Goal: Task Accomplishment & Management: Manage account settings

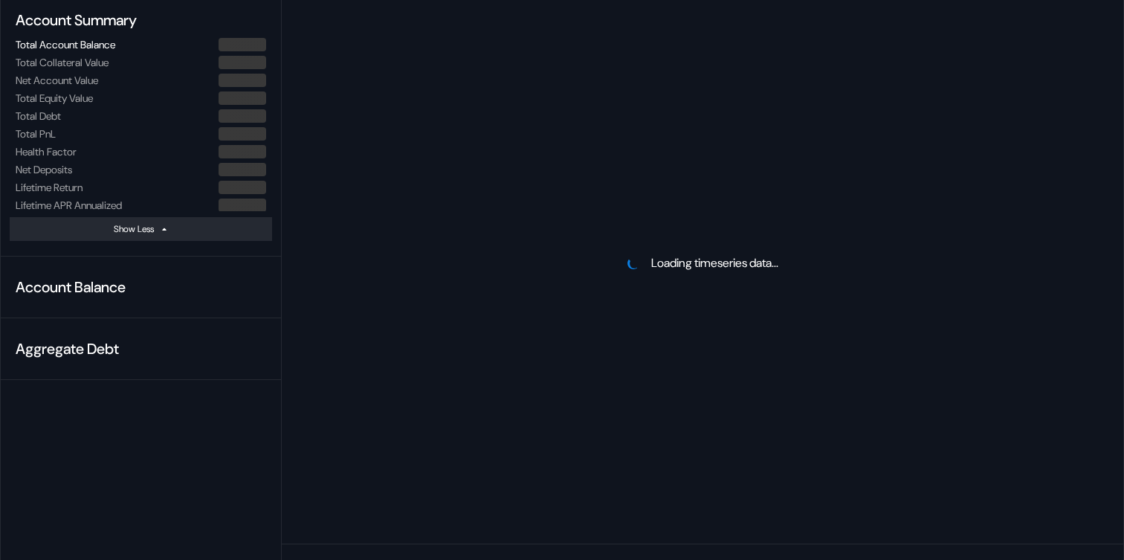
scroll to position [164, 0]
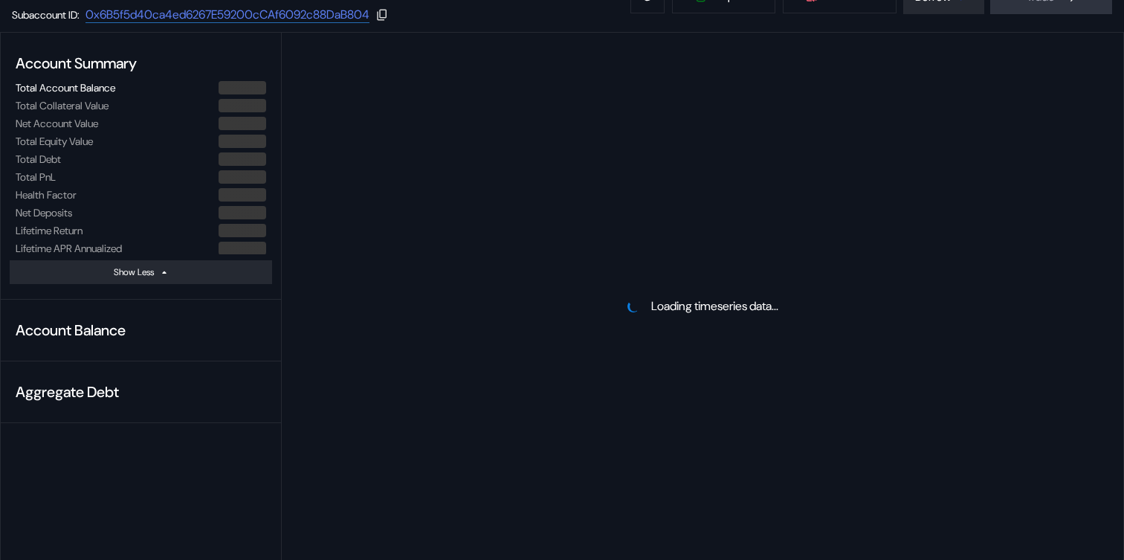
select select "*"
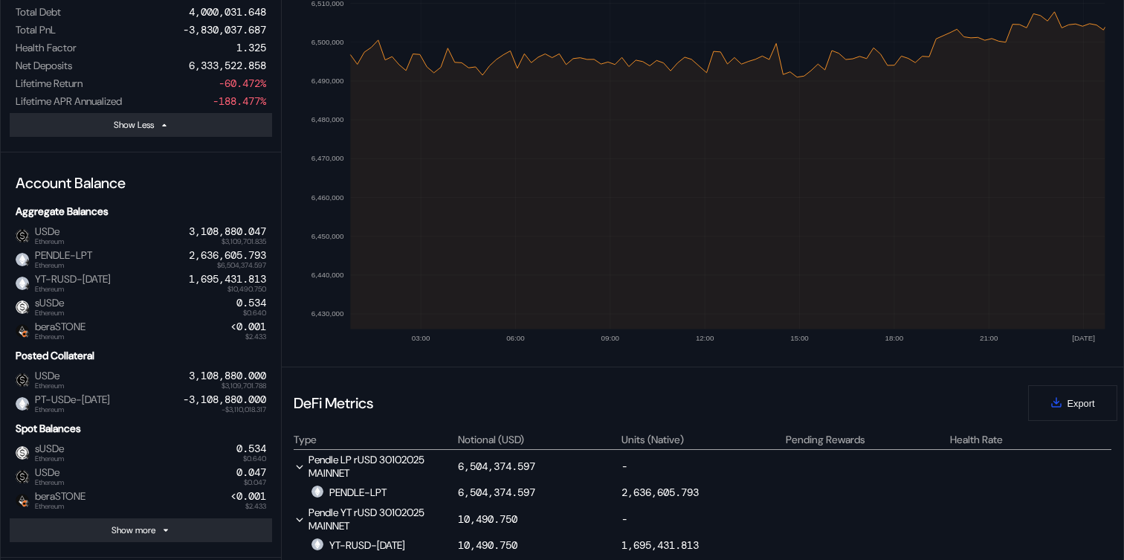
scroll to position [353, 0]
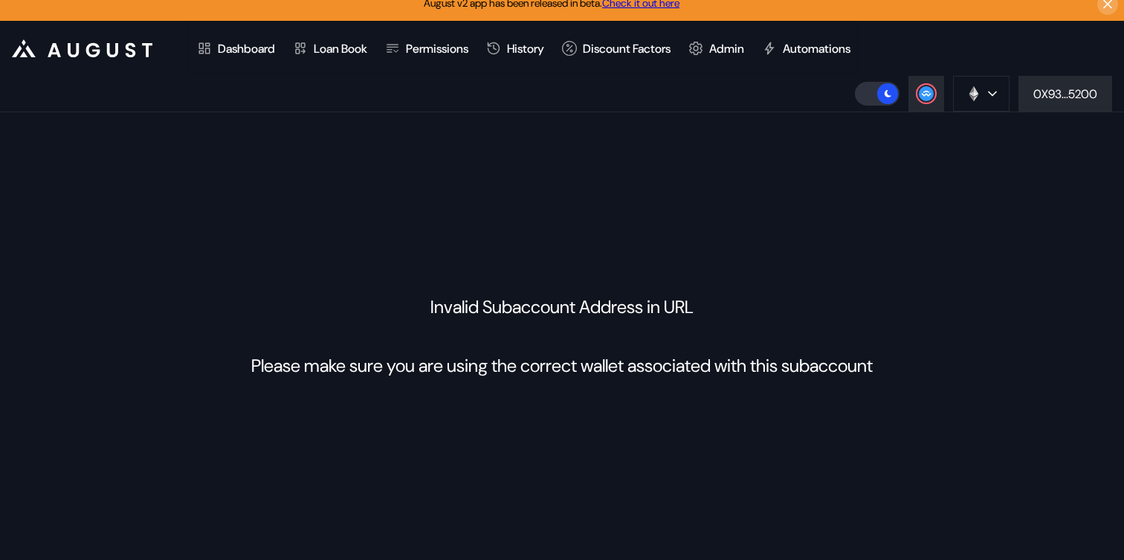
select select "*"
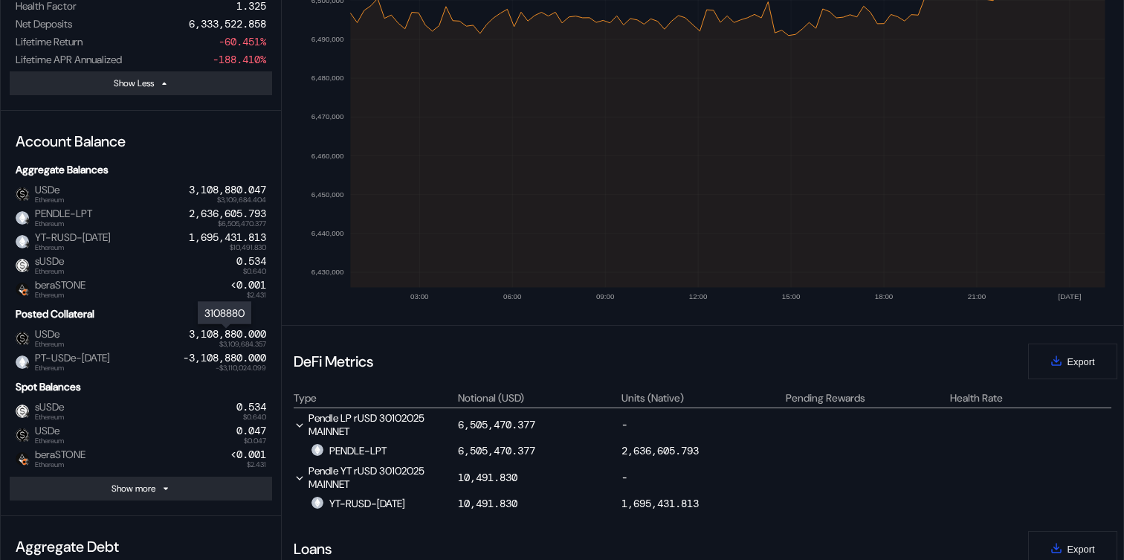
click at [229, 333] on div "3,108,880.000" at bounding box center [227, 334] width 77 height 13
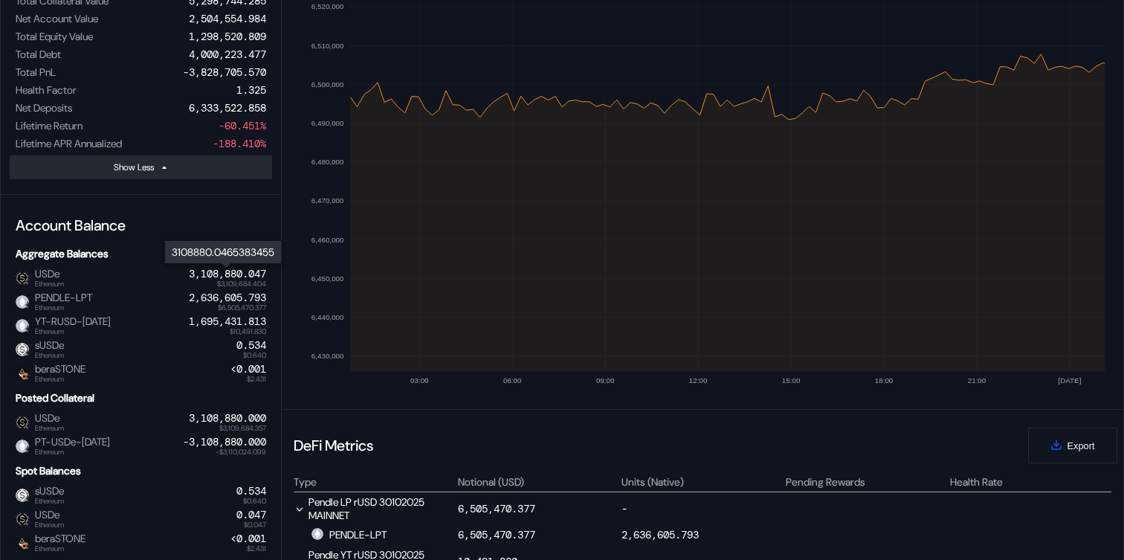
scroll to position [0, 0]
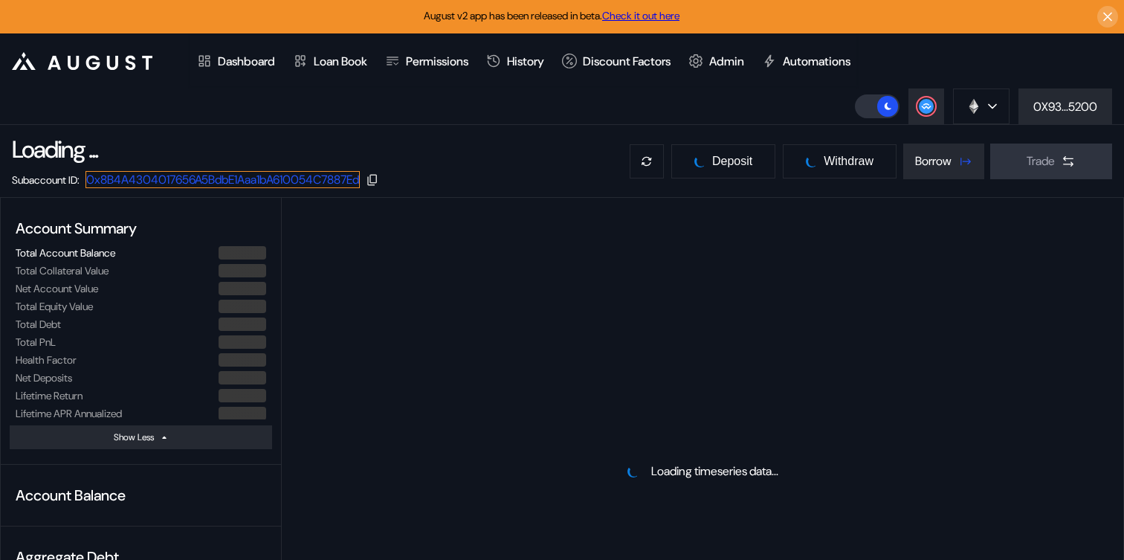
click at [303, 179] on link "0x8B4A4304017656A5BdbE1Aaa1bA610054C7887Ed" at bounding box center [222, 179] width 274 height 17
select select "*"
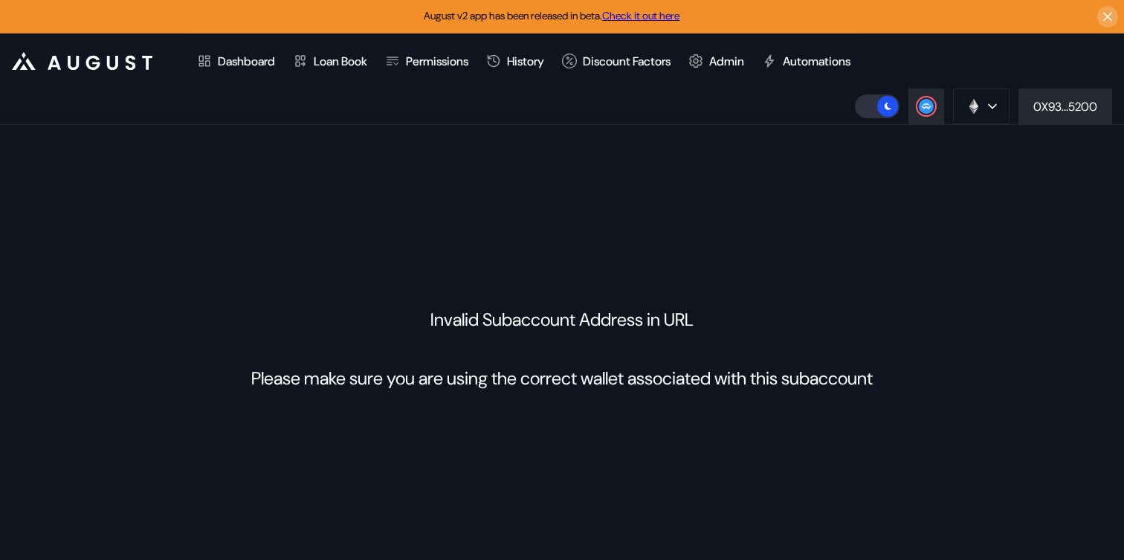
select select "*"
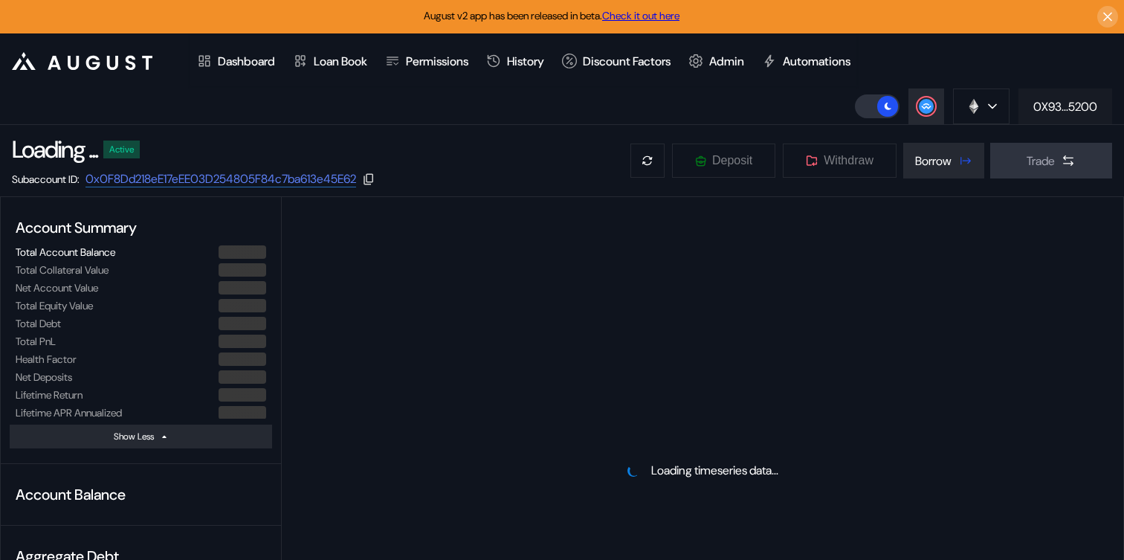
click at [1062, 99] on div "0X93...5200" at bounding box center [1065, 107] width 64 height 16
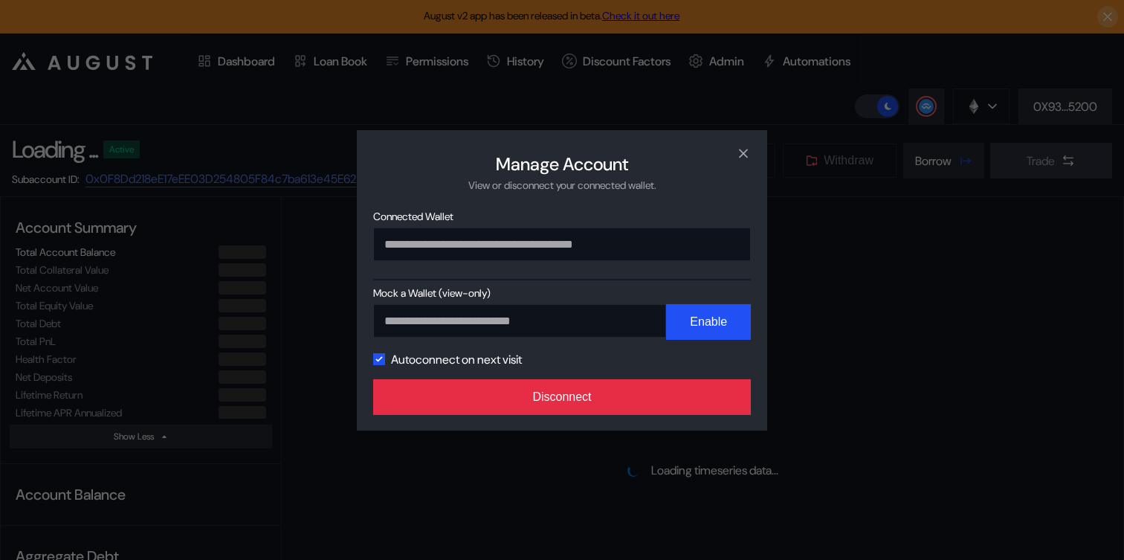
click at [684, 406] on button "Disconnect" at bounding box center [561, 397] width 377 height 36
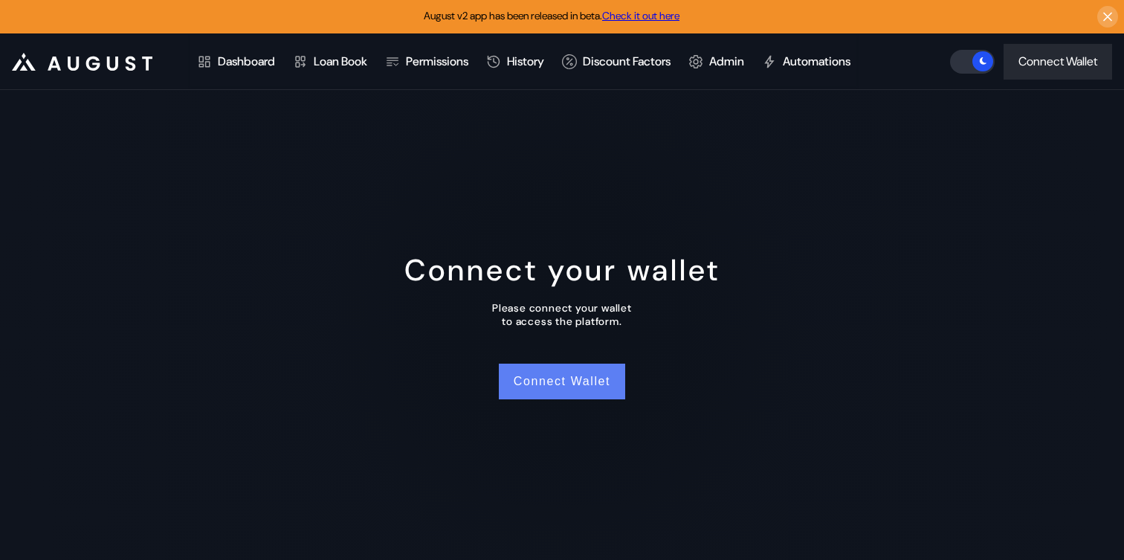
click at [558, 379] on button "Connect Wallet" at bounding box center [562, 381] width 126 height 36
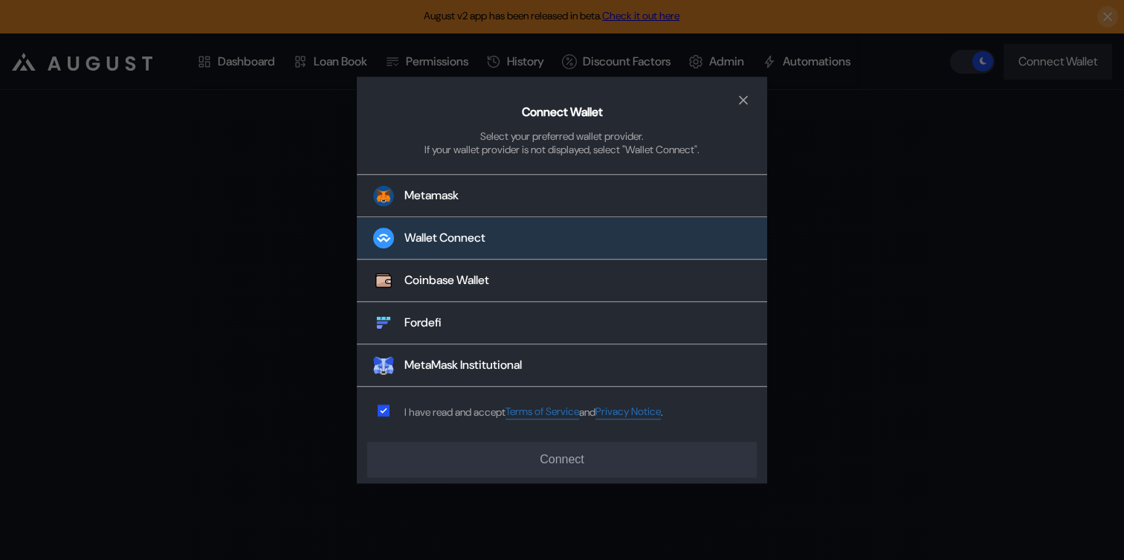
click at [468, 244] on div "Wallet Connect" at bounding box center [444, 238] width 81 height 16
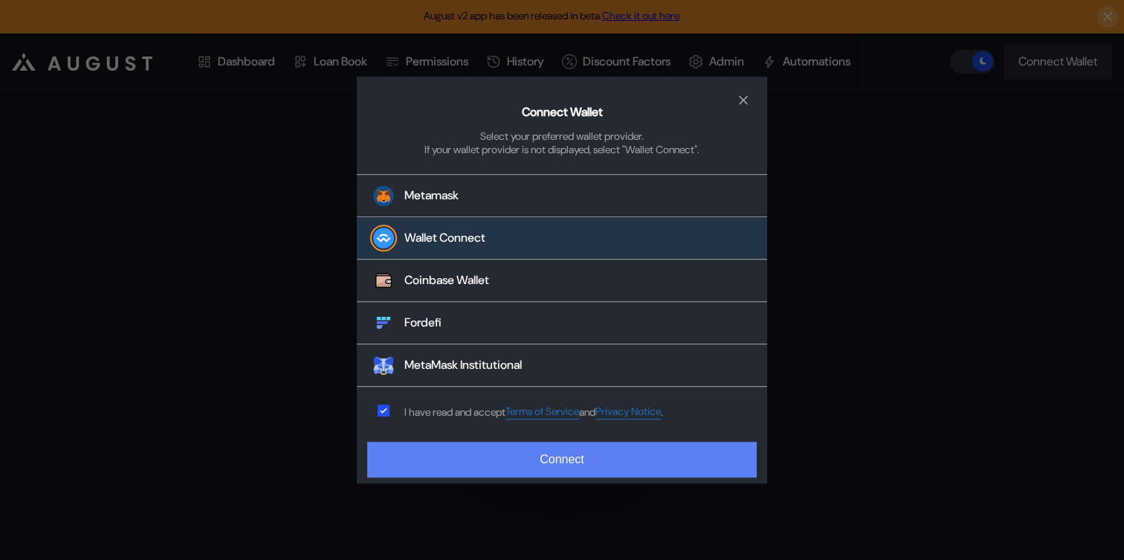
click at [480, 457] on button "Connect" at bounding box center [561, 459] width 389 height 36
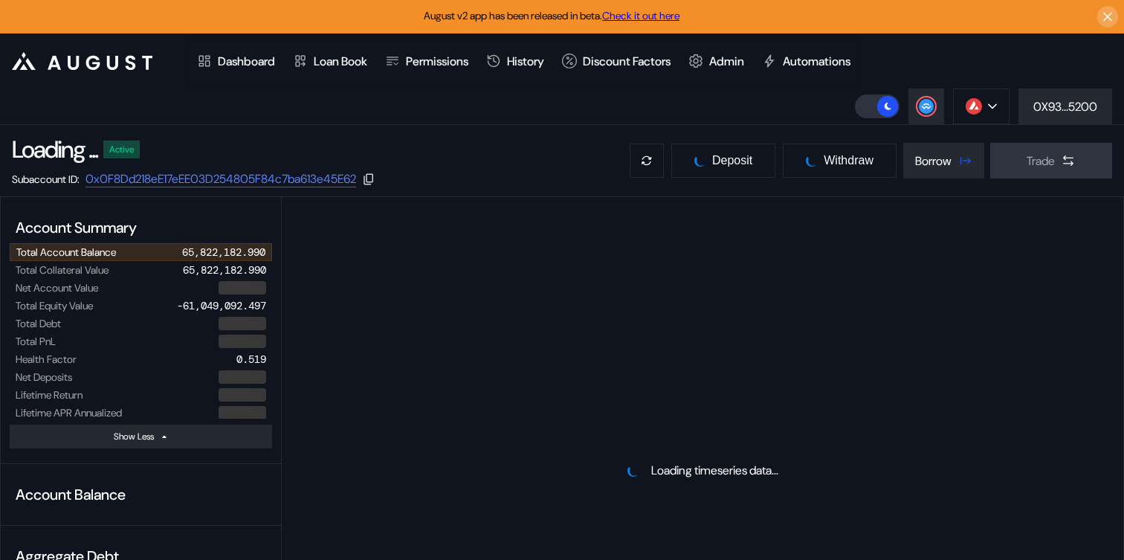
select select "*"
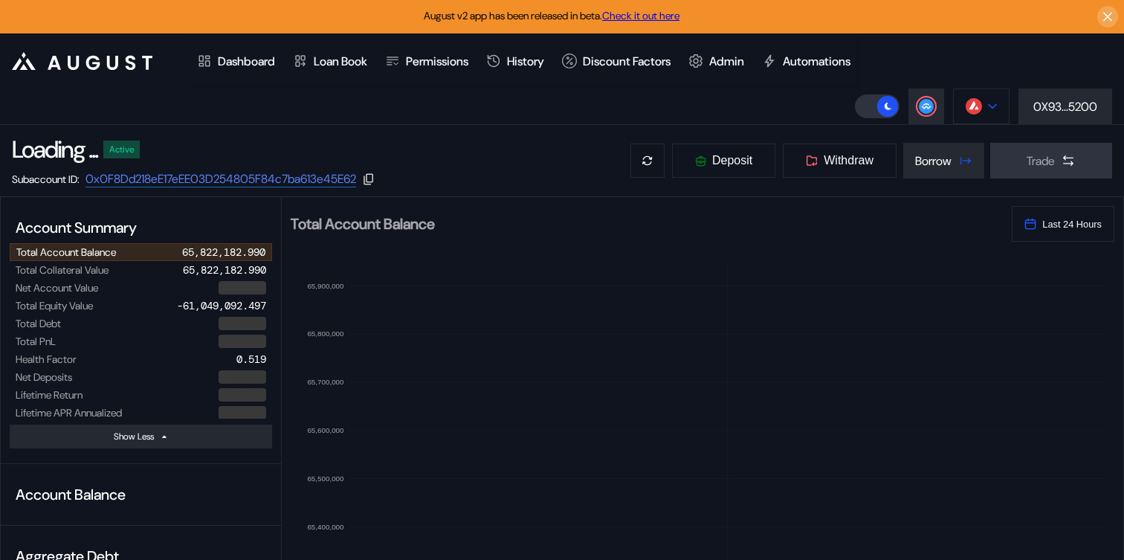
click at [973, 120] on button at bounding box center [981, 106] width 56 height 36
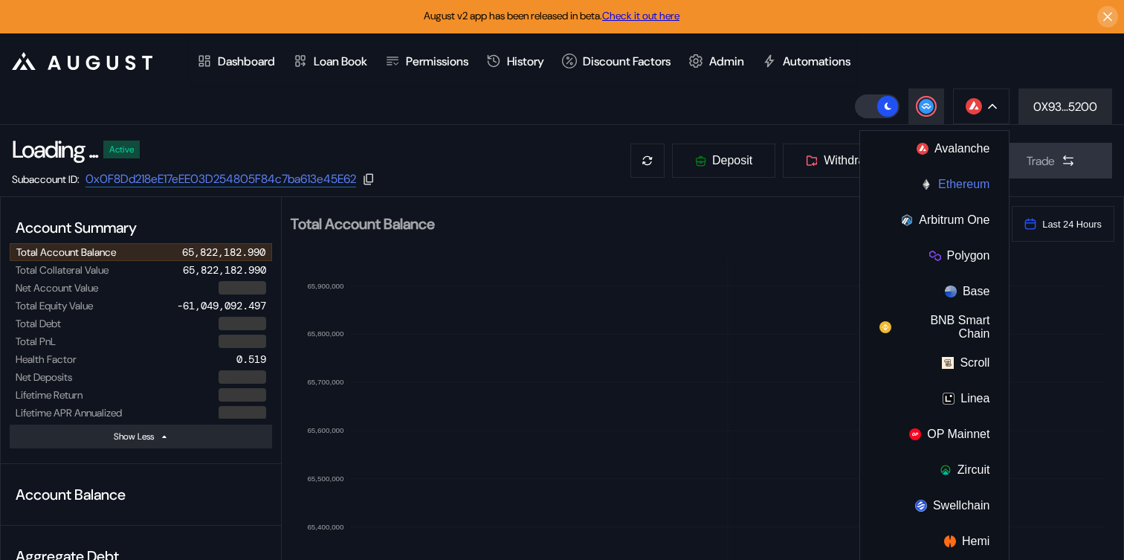
click at [943, 192] on button "Ethereum" at bounding box center [934, 184] width 149 height 36
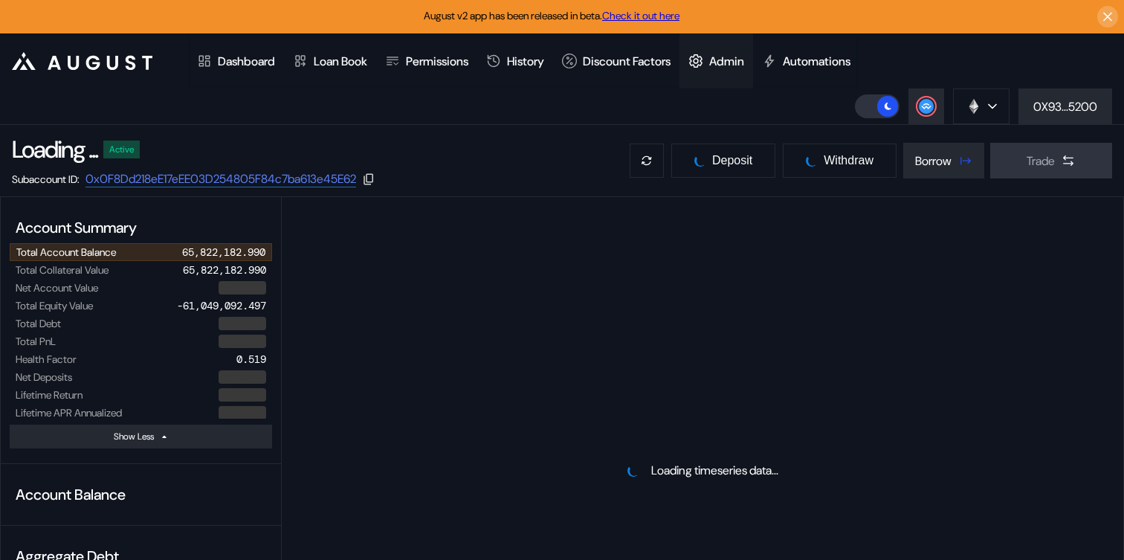
select select "*"
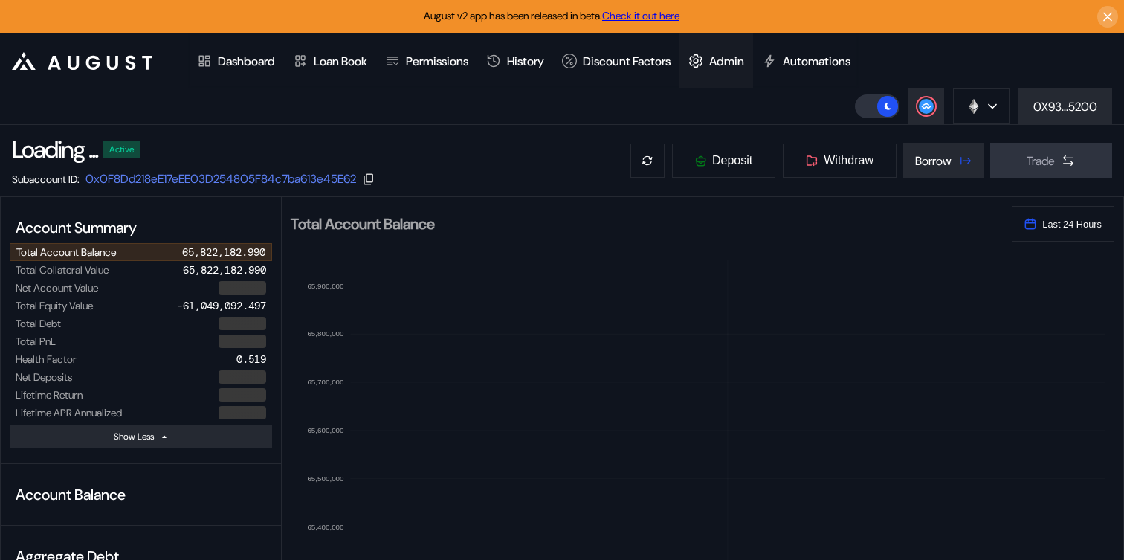
click at [709, 65] on div at bounding box center [698, 61] width 21 height 15
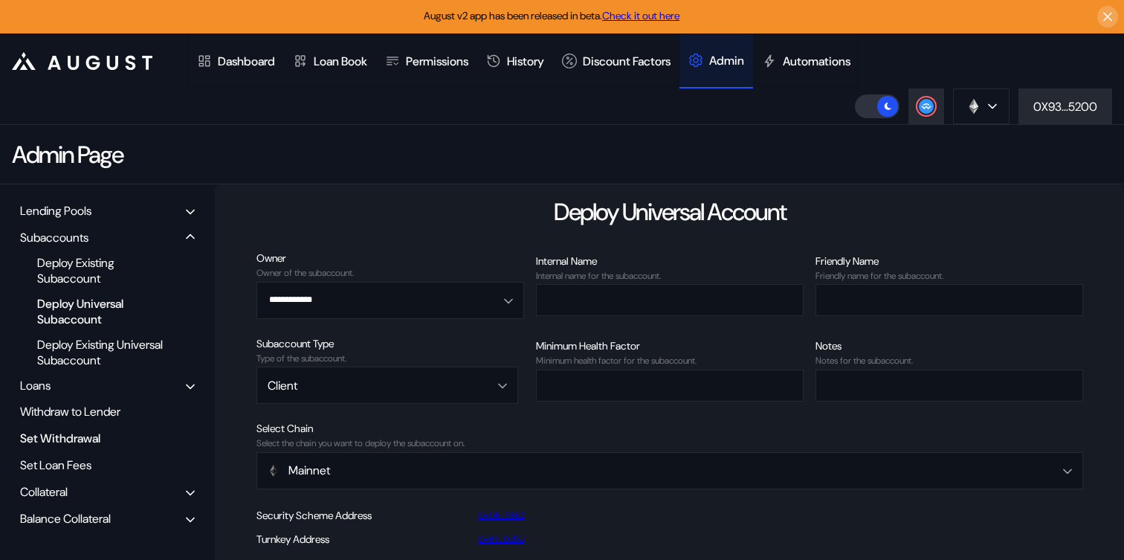
scroll to position [94, 0]
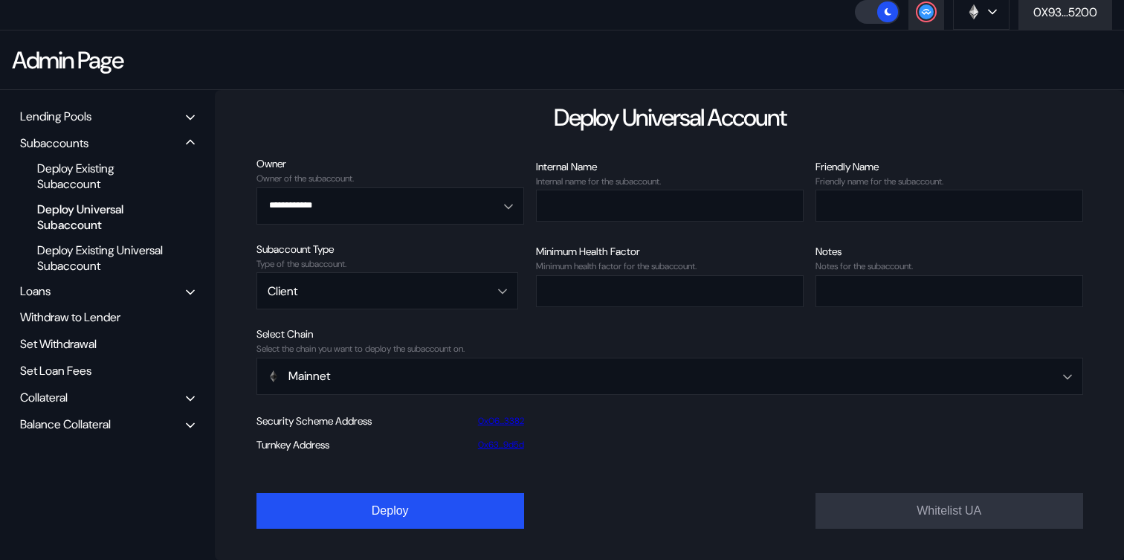
click at [83, 423] on div "Balance Collateral" at bounding box center [65, 424] width 91 height 16
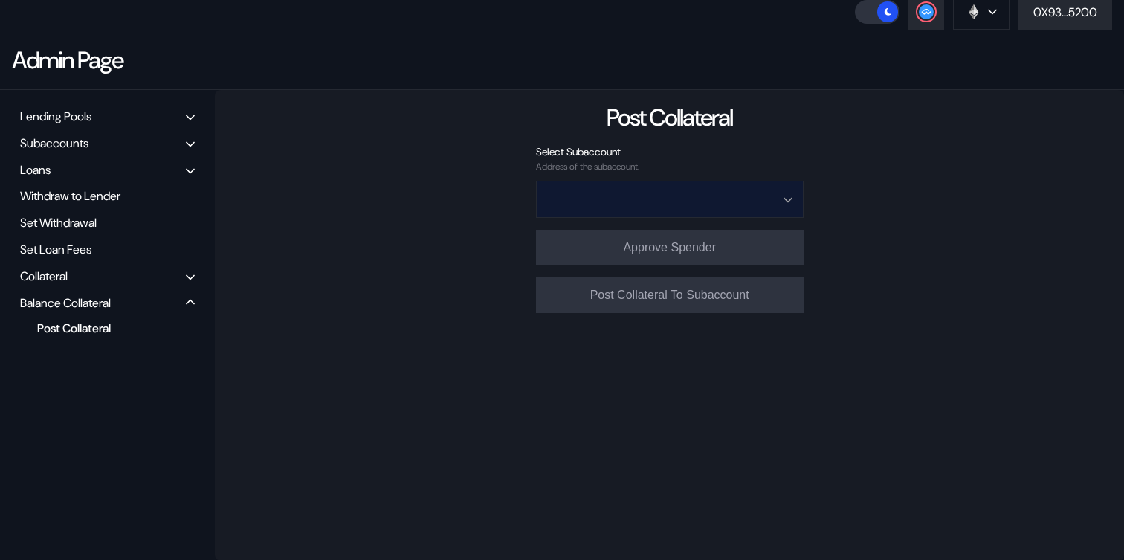
click at [644, 202] on input "Open menu" at bounding box center [661, 199] width 229 height 36
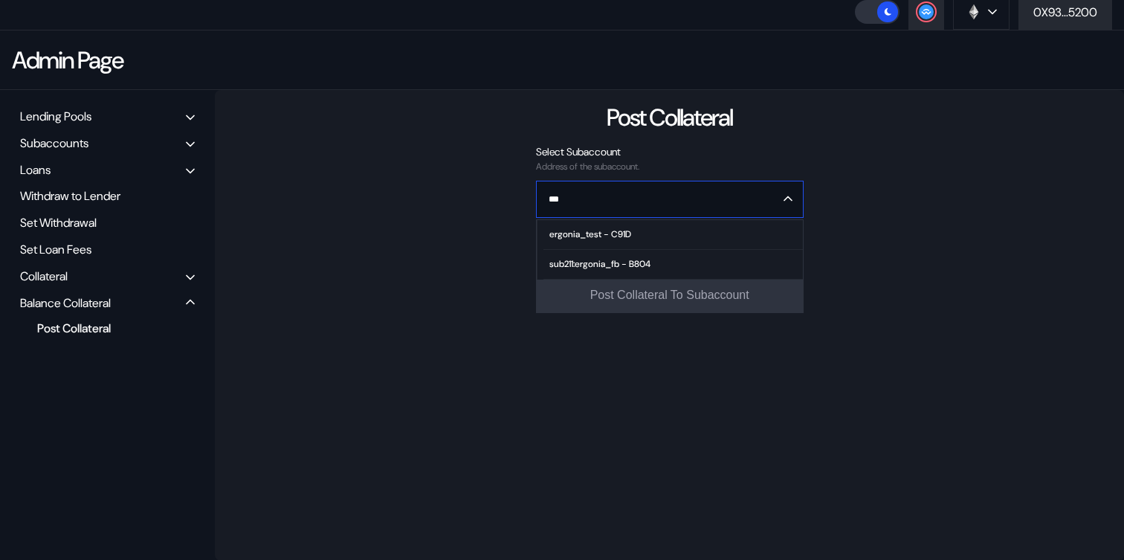
click at [623, 261] on div "sub211:ergonia_fb - B804" at bounding box center [599, 264] width 101 height 10
type input "**********"
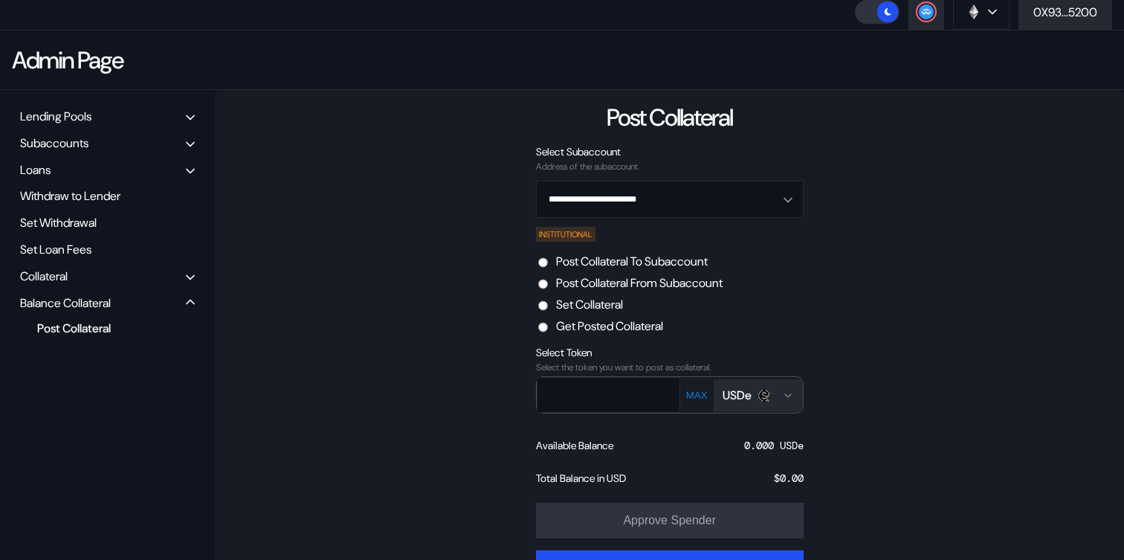
click at [610, 309] on label "Set Collateral" at bounding box center [589, 304] width 67 height 16
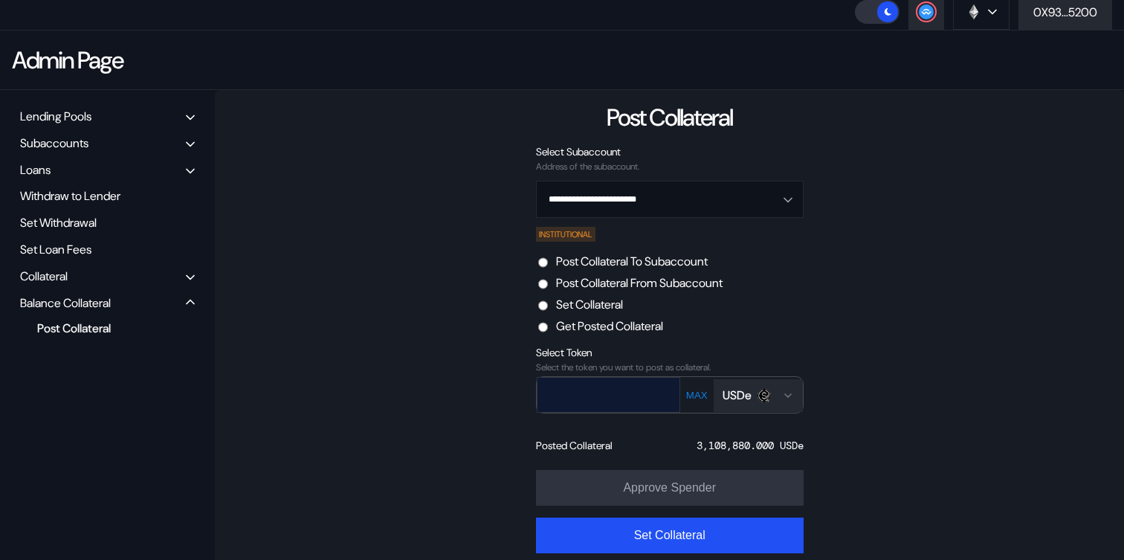
click at [617, 405] on input "text" at bounding box center [597, 394] width 120 height 30
paste input "*******"
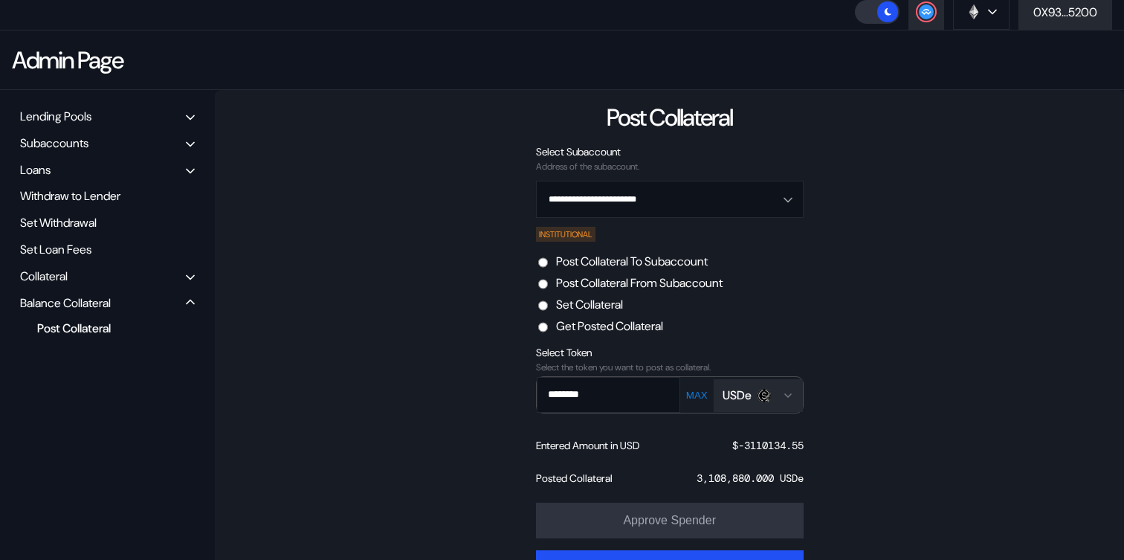
scroll to position [145, 0]
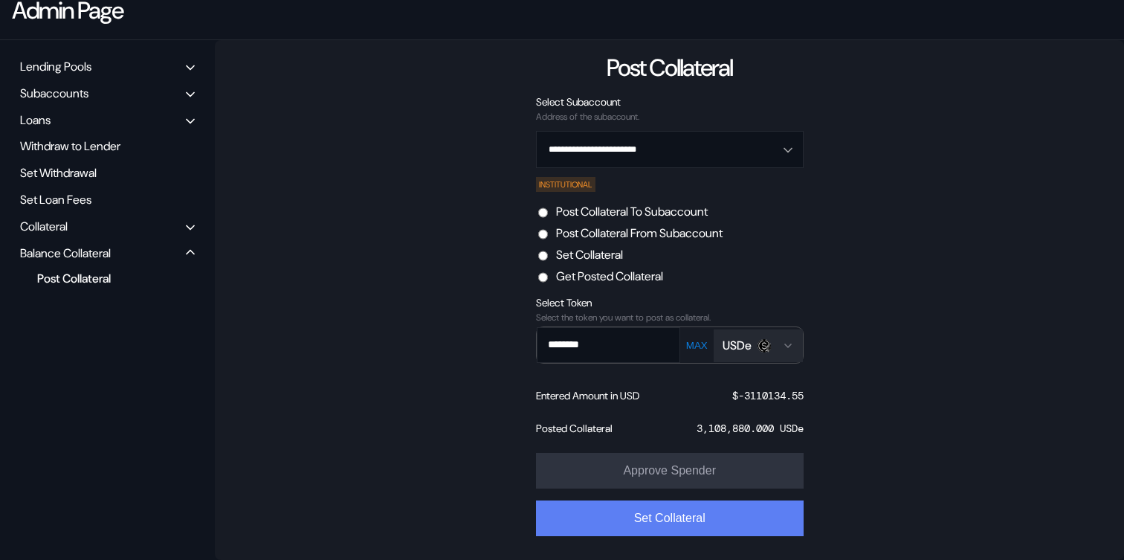
type input "********"
click at [647, 519] on button "Set Collateral" at bounding box center [670, 518] width 268 height 36
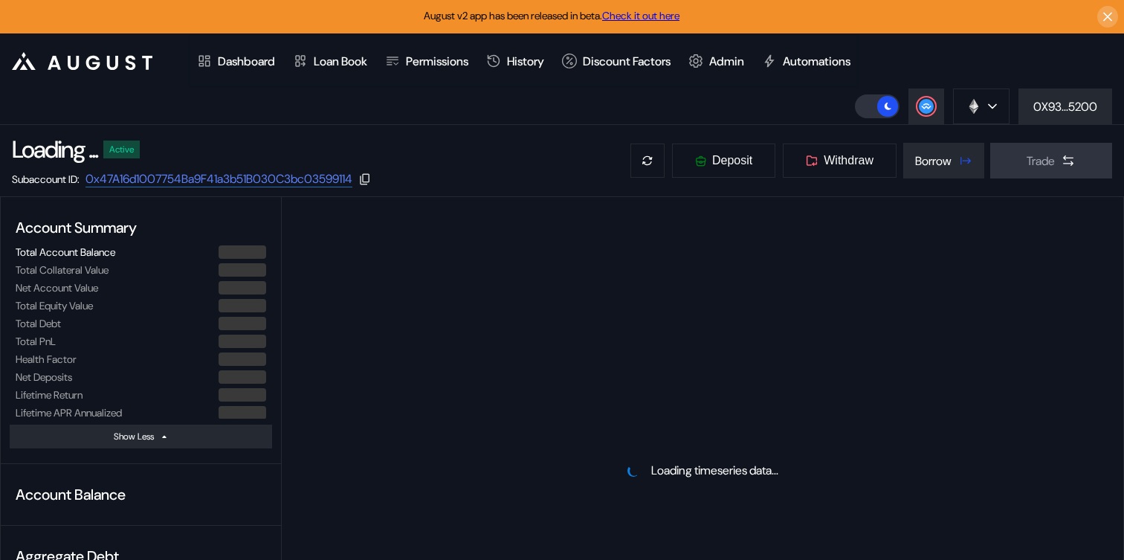
select select "*"
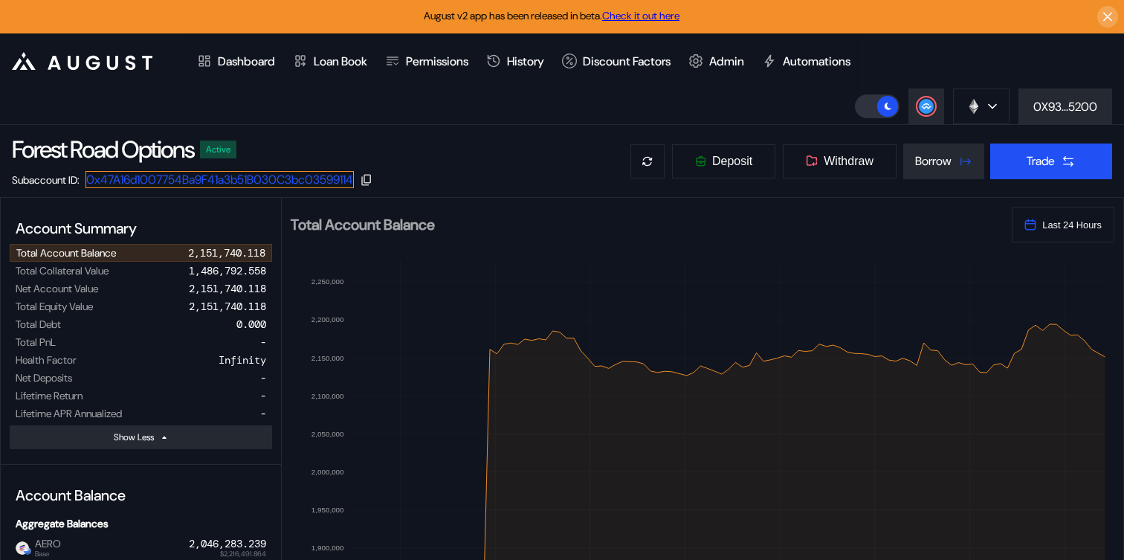
click at [291, 175] on link "0x47A16d1007754Ba9F41a3b51B030C3bc03599114" at bounding box center [219, 179] width 268 height 17
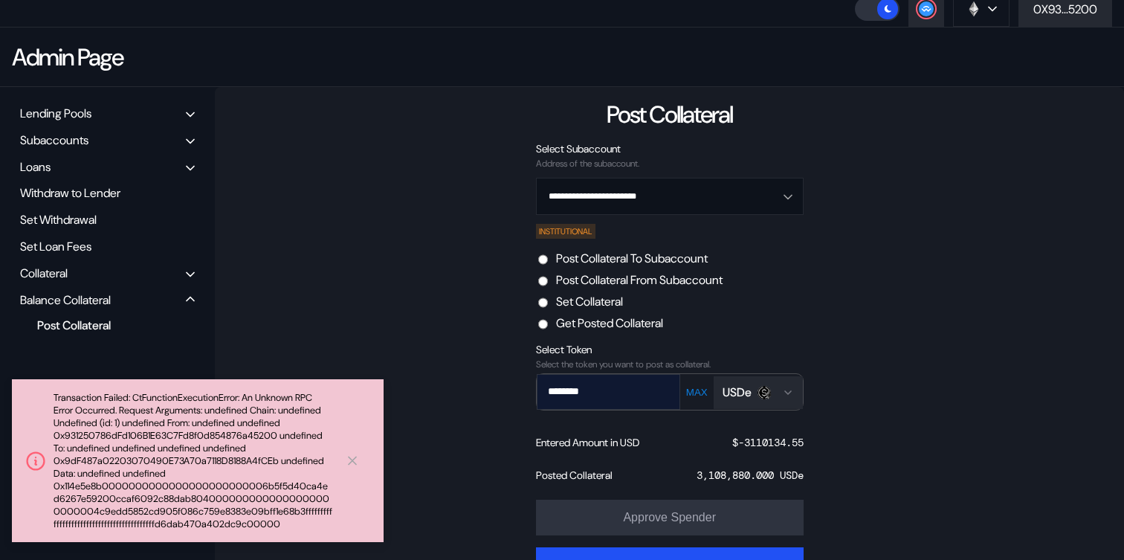
scroll to position [145, 0]
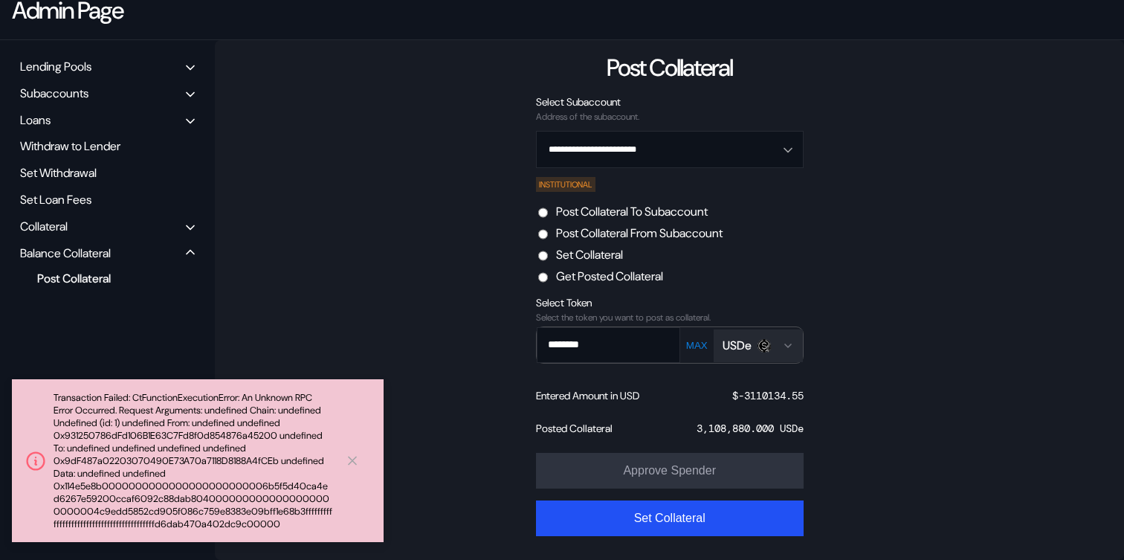
click at [745, 348] on div "USDe" at bounding box center [736, 345] width 29 height 16
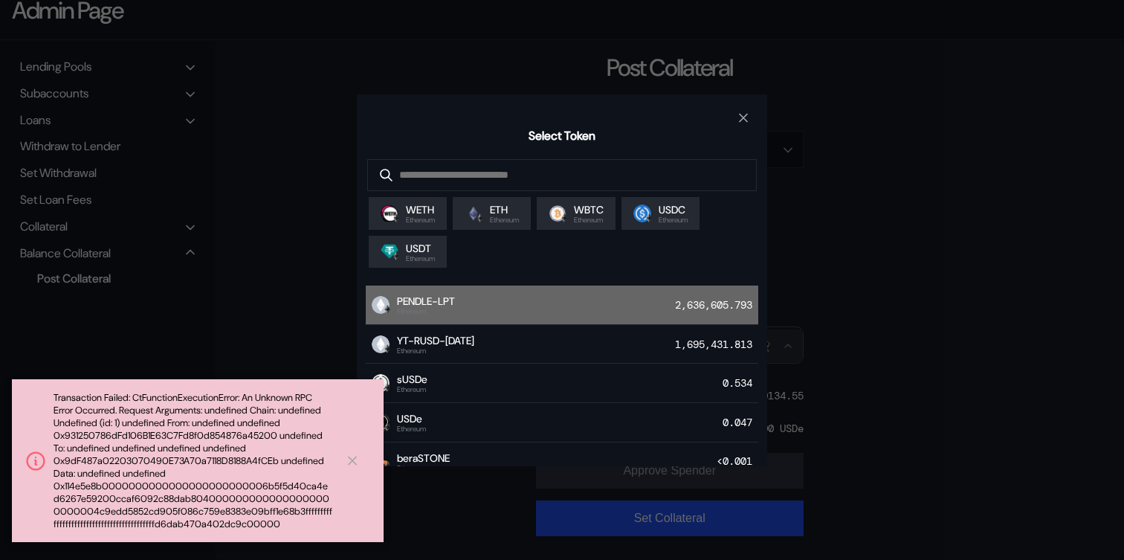
click at [649, 307] on div "PENDLE-LPT Ethereum 2,636,605.793" at bounding box center [562, 304] width 392 height 39
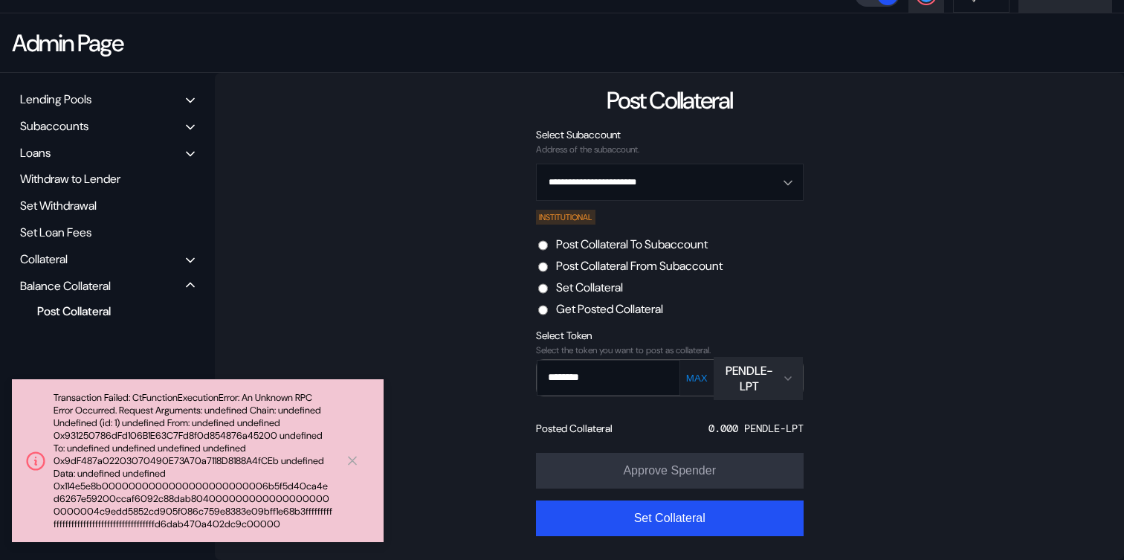
scroll to position [111, 0]
click at [739, 375] on div "PENDLE-LPT" at bounding box center [749, 378] width 54 height 31
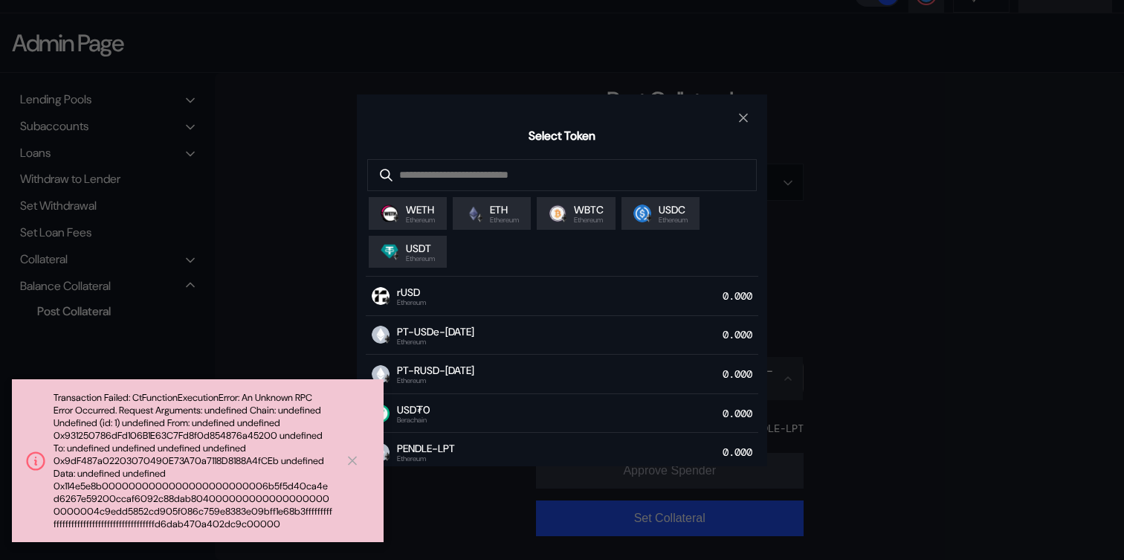
scroll to position [546, 0]
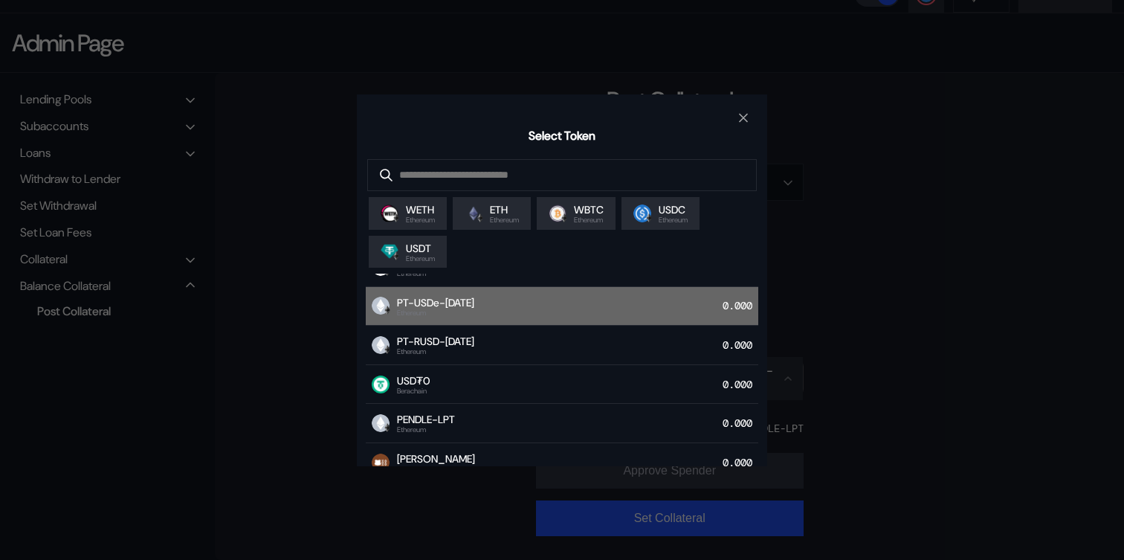
click at [597, 307] on div "PT-USDe-25SEP2025 Ethereum 0.000" at bounding box center [562, 306] width 392 height 39
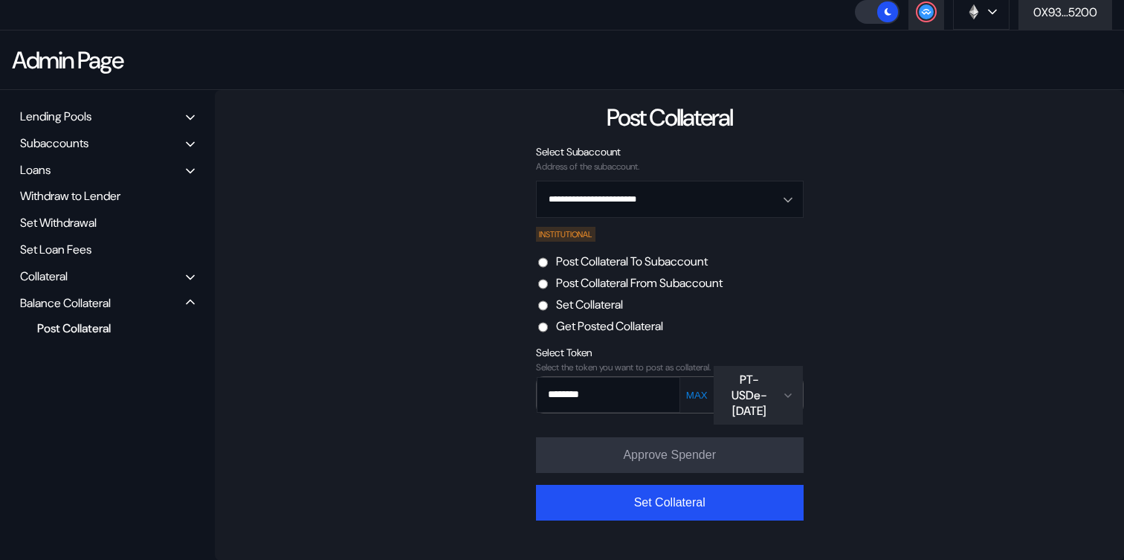
scroll to position [111, 0]
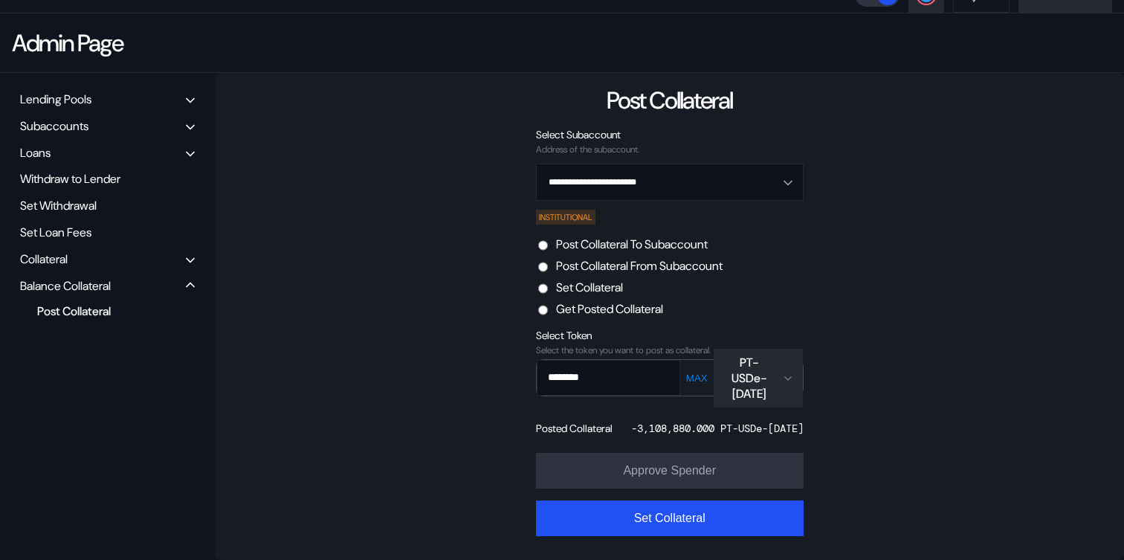
click at [631, 428] on div "-3,108,880.000 PT-USDe-25SEP2025" at bounding box center [717, 427] width 172 height 13
copy div "3,108,880.000"
click at [606, 377] on input "********" at bounding box center [597, 377] width 120 height 30
paste input "*****"
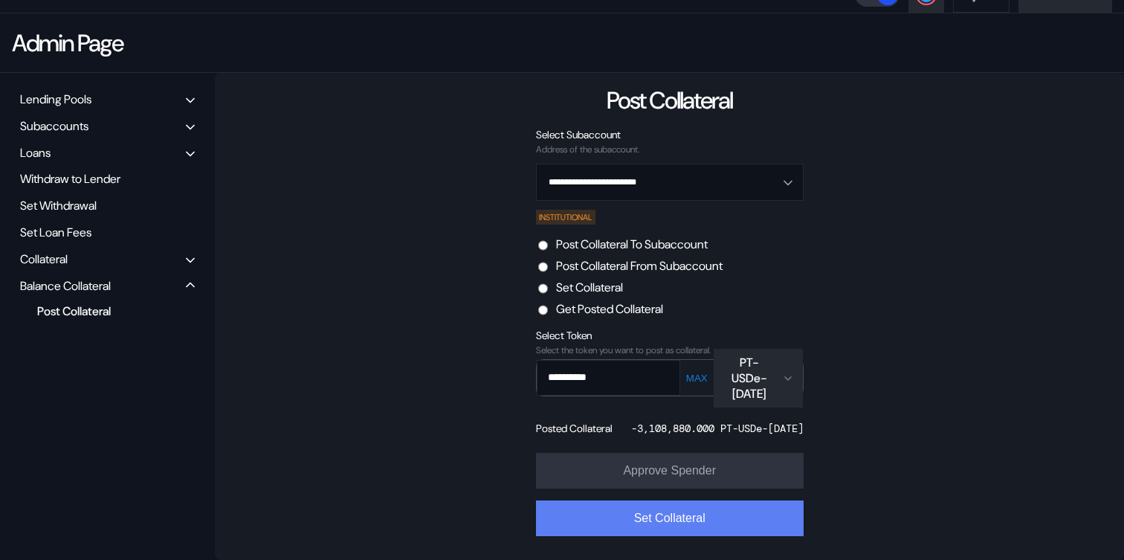
type input "**********"
click at [670, 527] on button "Set Collateral" at bounding box center [670, 518] width 268 height 36
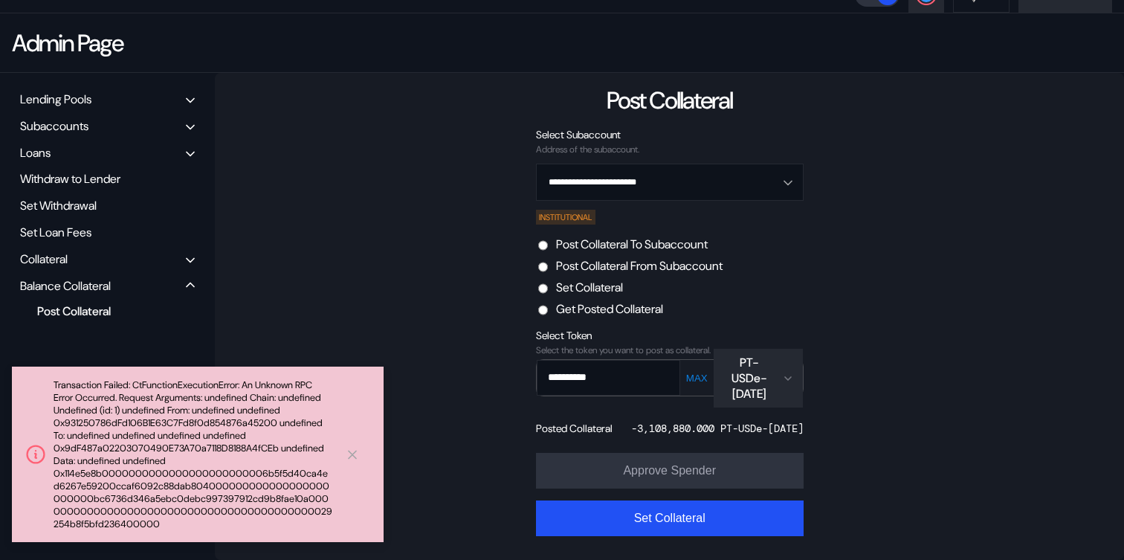
scroll to position [126, 0]
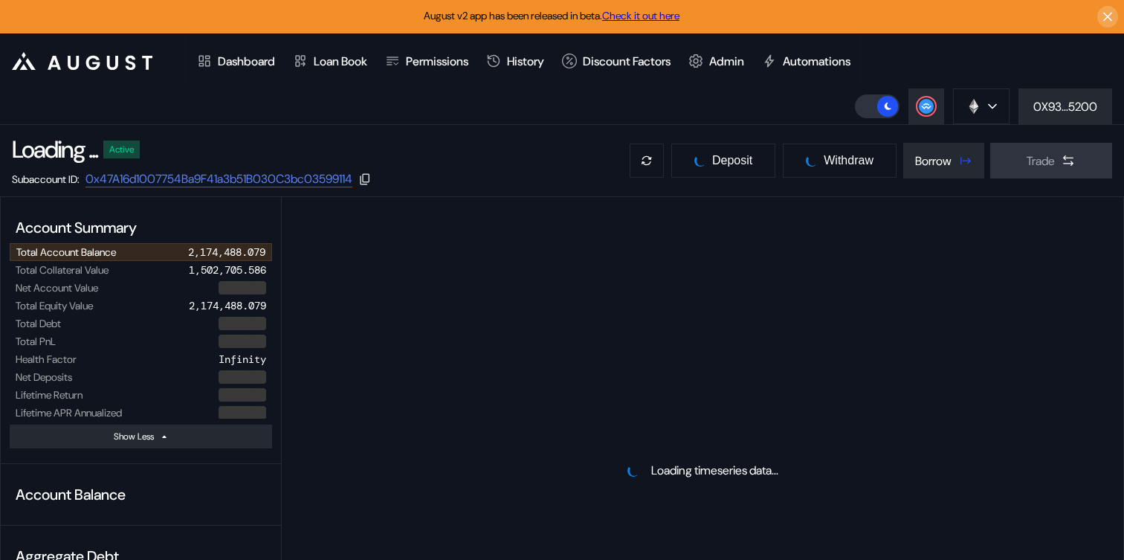
select select "*"
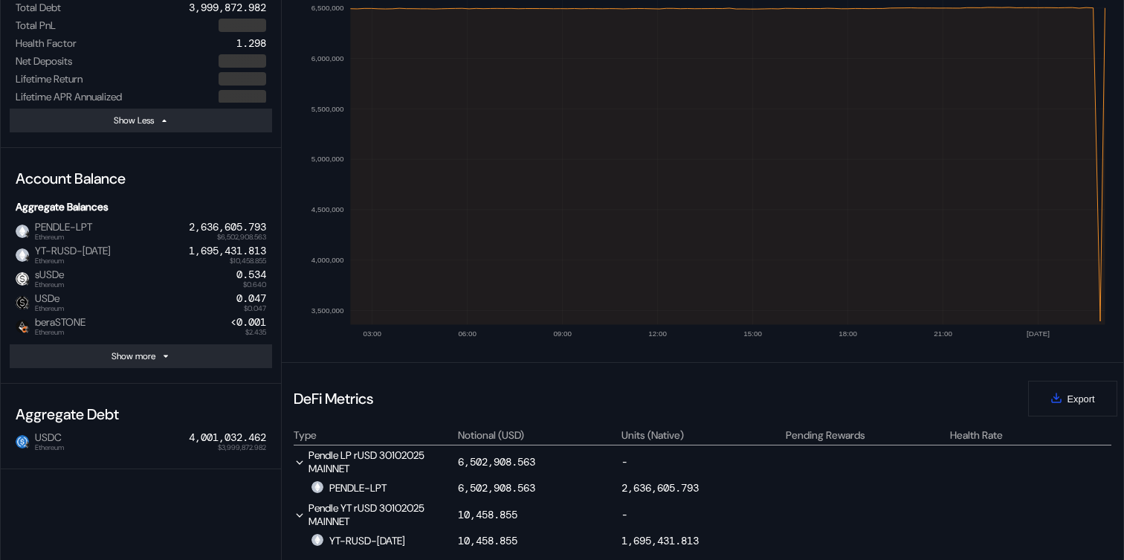
scroll to position [332, 0]
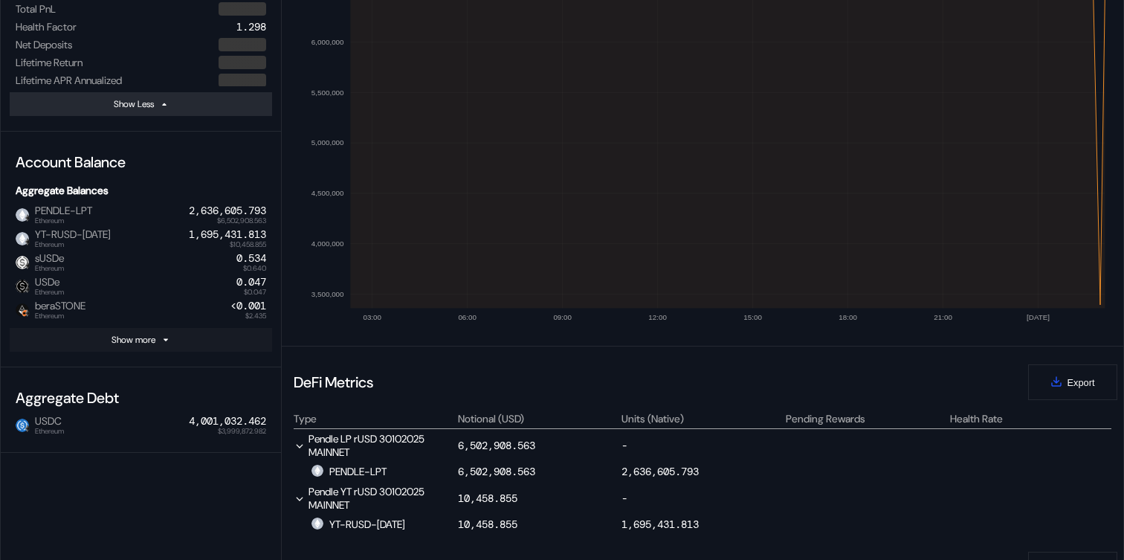
click at [191, 343] on button "Show more" at bounding box center [141, 340] width 262 height 24
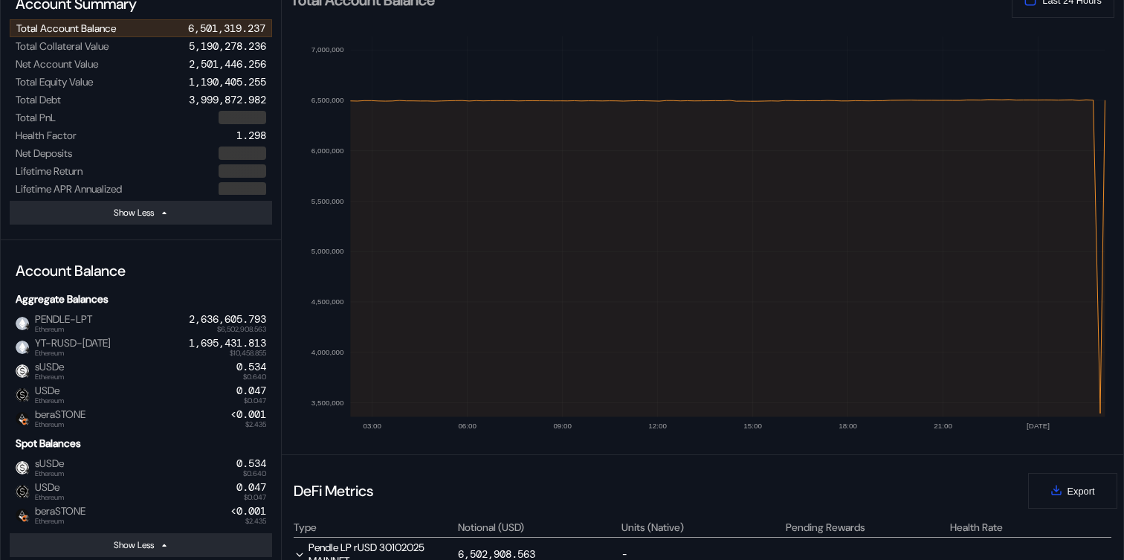
scroll to position [0, 0]
